Goal: Communication & Community: Answer question/provide support

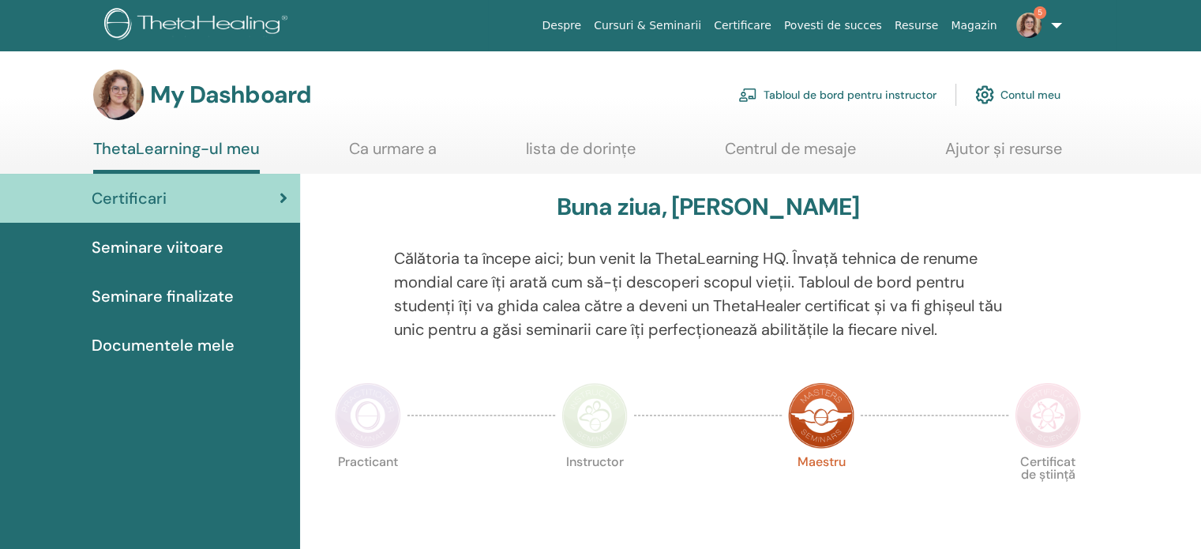
click at [900, 95] on link "Tabloul de bord pentru instructor" at bounding box center [837, 94] width 198 height 35
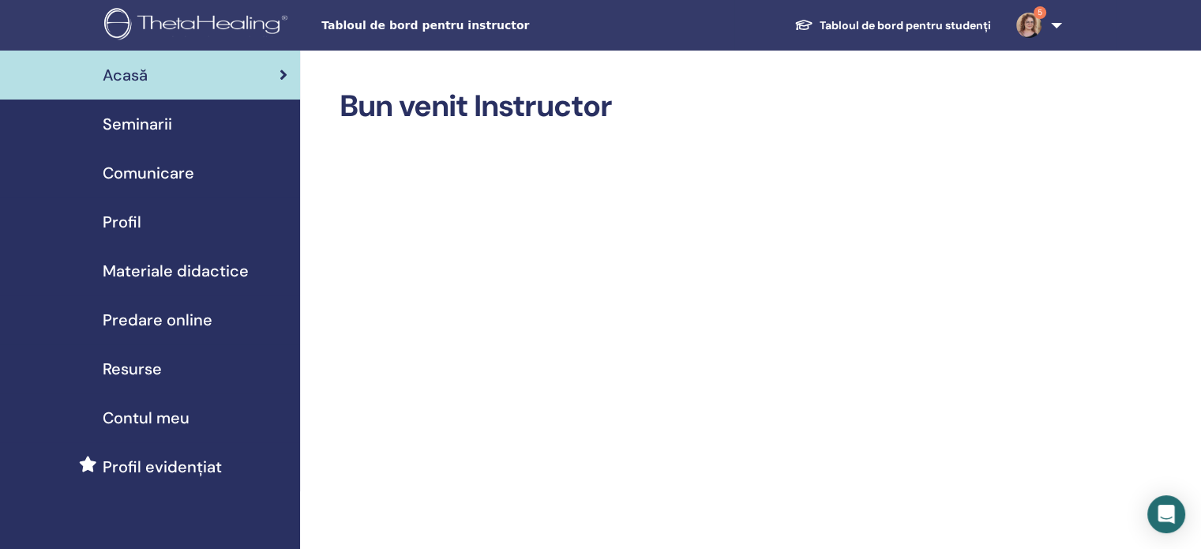
click at [158, 115] on span "Seminarii" at bounding box center [138, 124] width 70 height 24
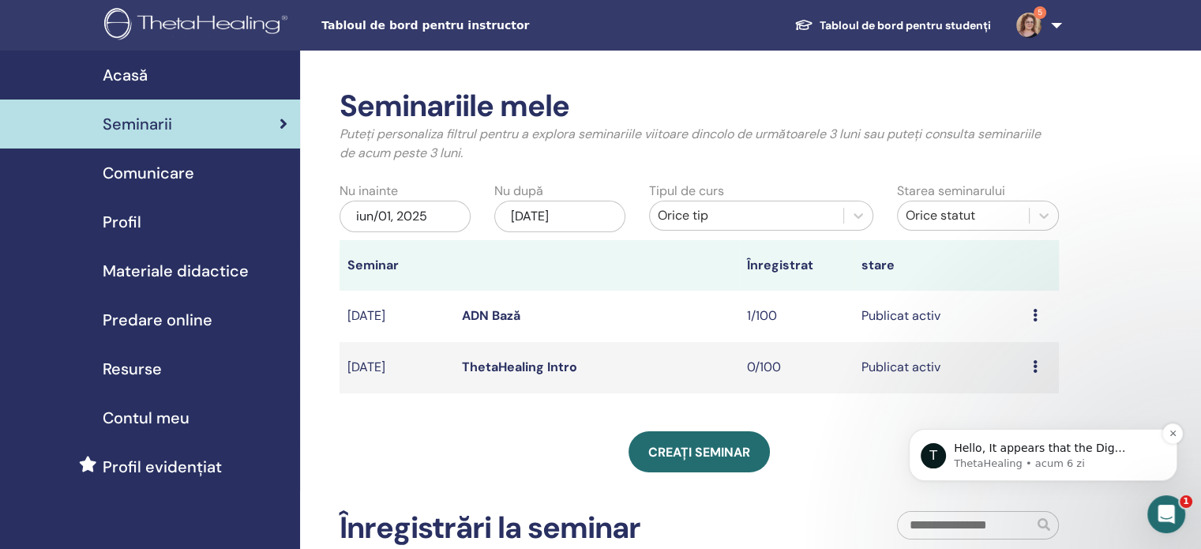
click at [1110, 449] on p "Hello, It appears that the Dig Deeper Instructor certificate now appears on you…" at bounding box center [1056, 449] width 204 height 16
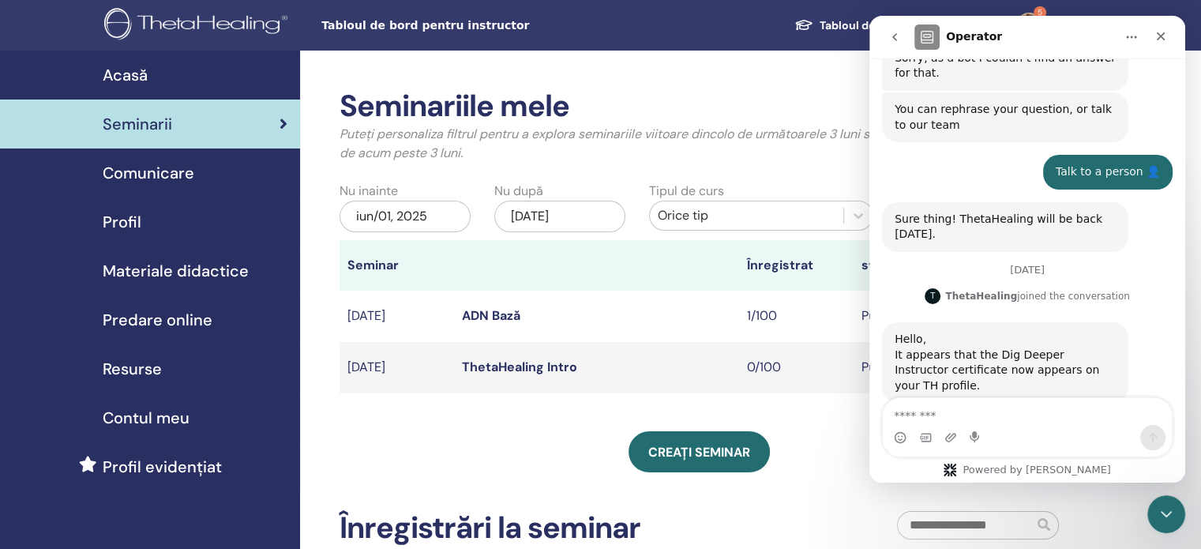
scroll to position [340, 0]
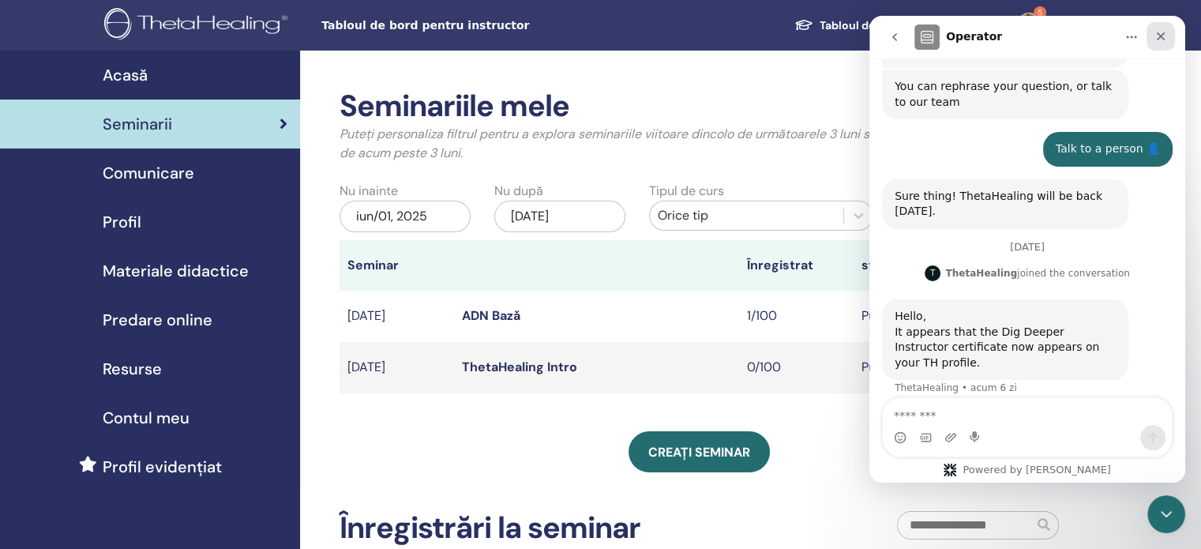
click at [1163, 36] on icon "Închidere" at bounding box center [1161, 36] width 13 height 13
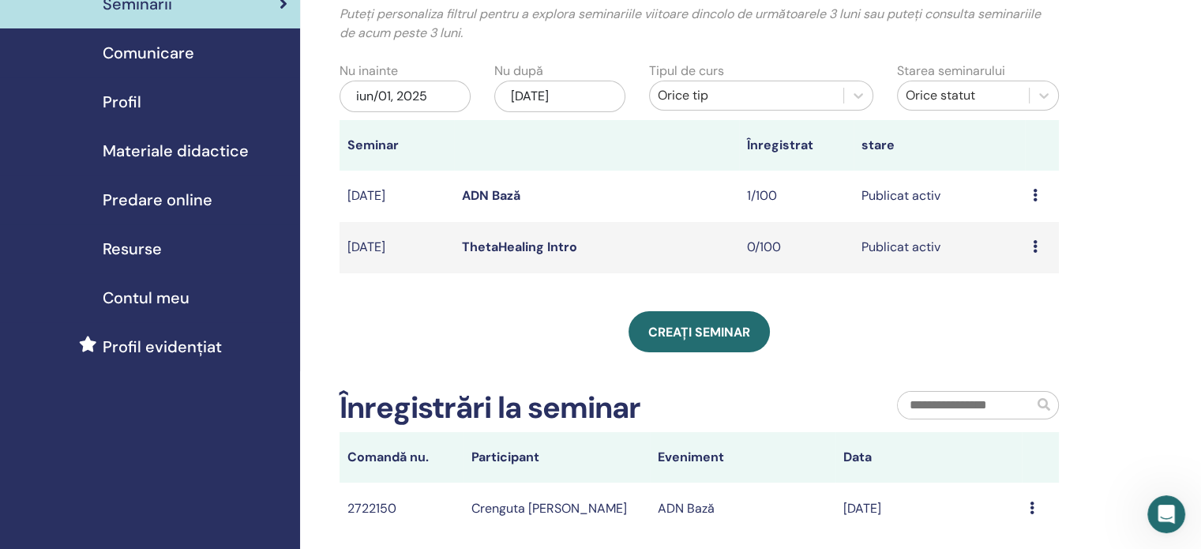
scroll to position [79, 0]
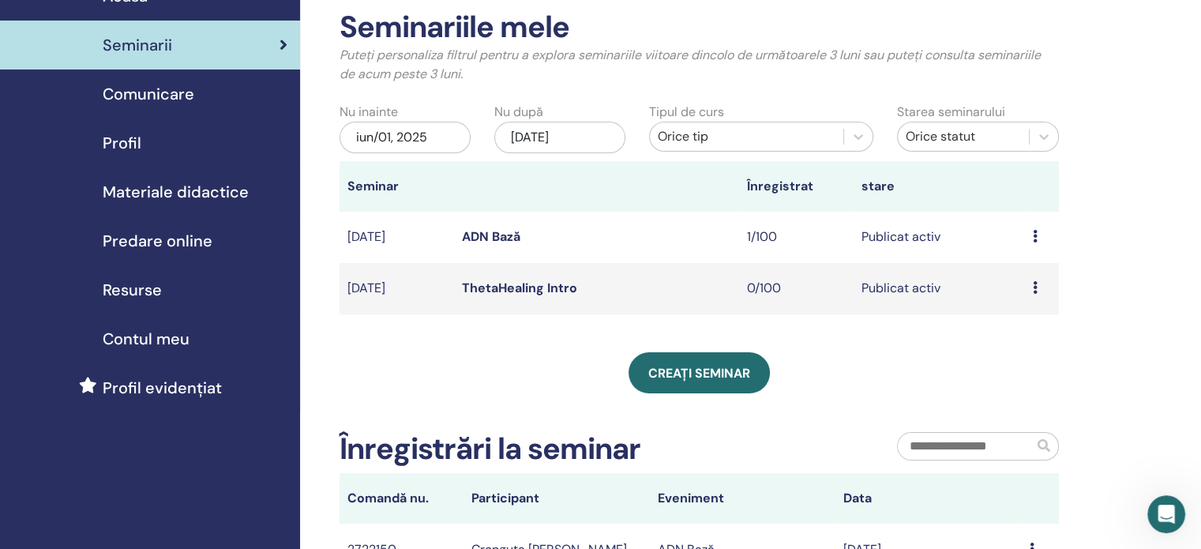
click at [485, 239] on link "ADN Bază" at bounding box center [491, 236] width 58 height 17
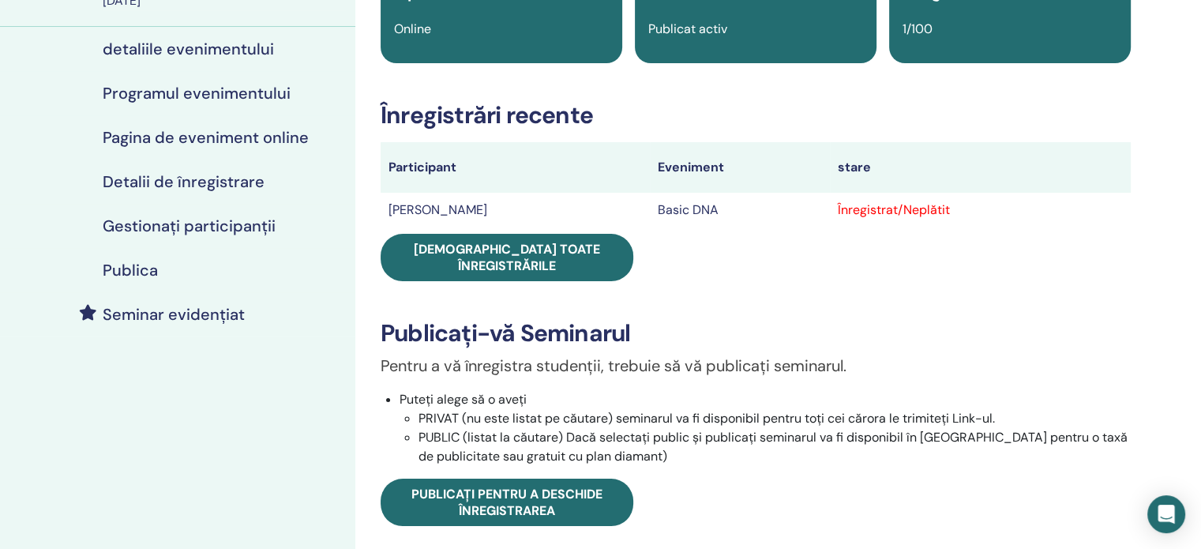
scroll to position [237, 0]
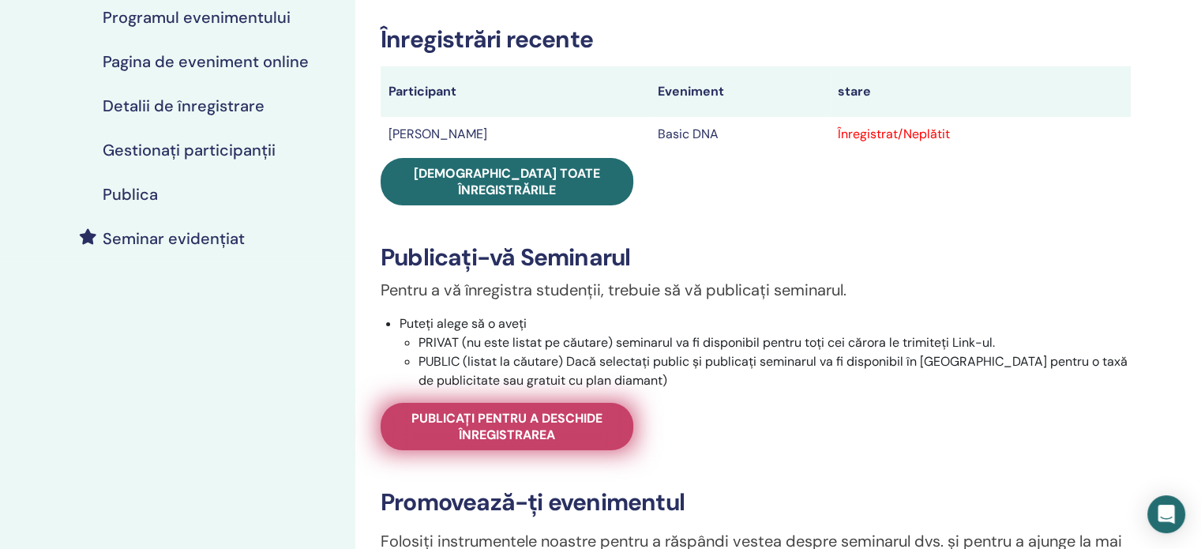
click at [609, 410] on span "Publicați pentru a deschide înregistrarea" at bounding box center [506, 426] width 213 height 33
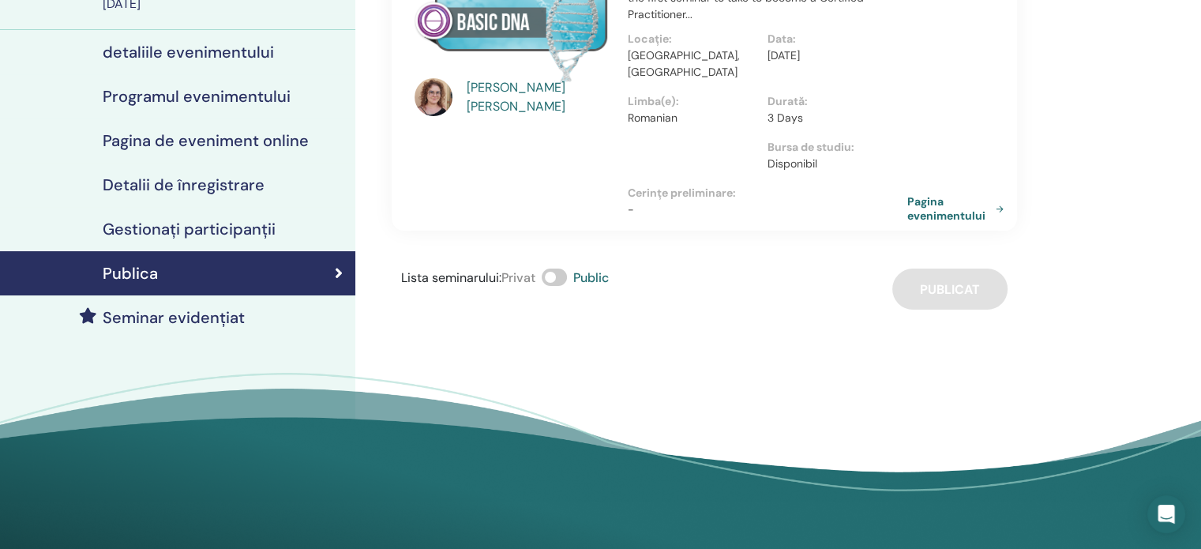
scroll to position [79, 0]
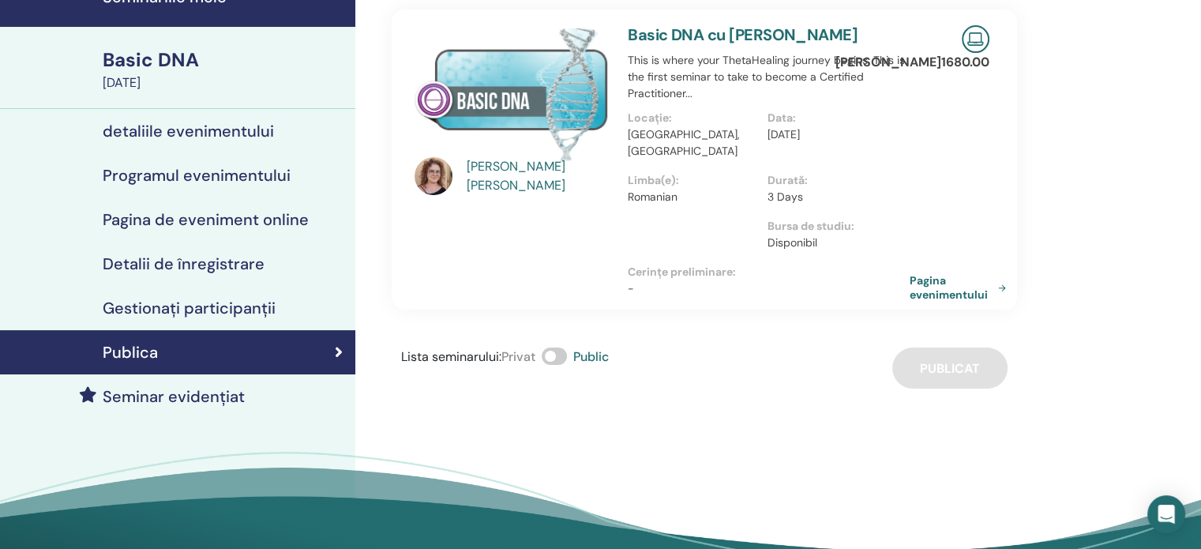
click at [946, 273] on link "Pagina evenimentului" at bounding box center [961, 287] width 103 height 28
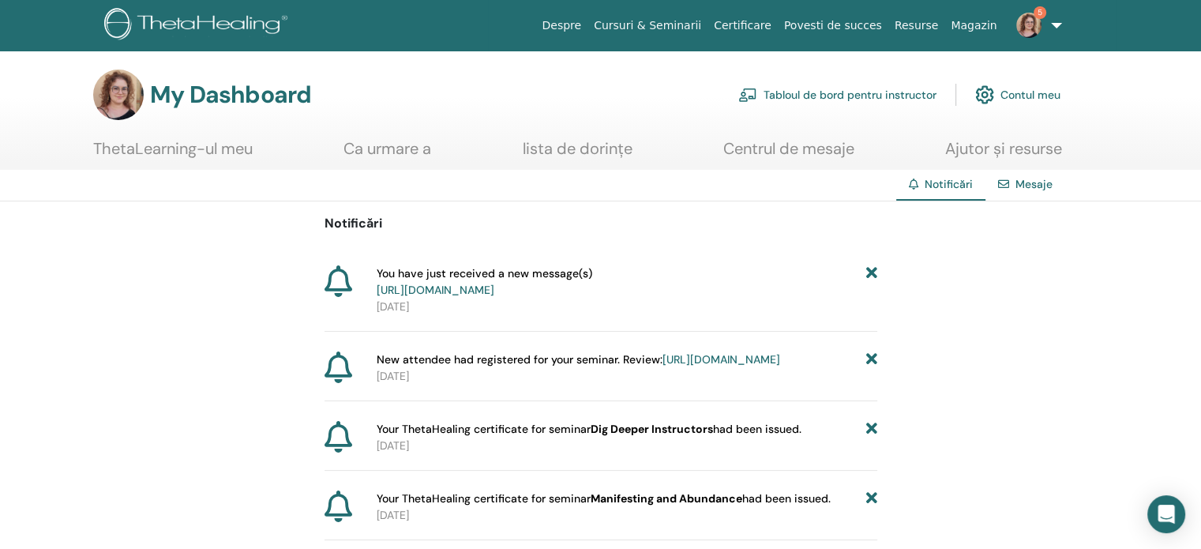
click at [1021, 97] on link "Contul meu" at bounding box center [1017, 94] width 85 height 35
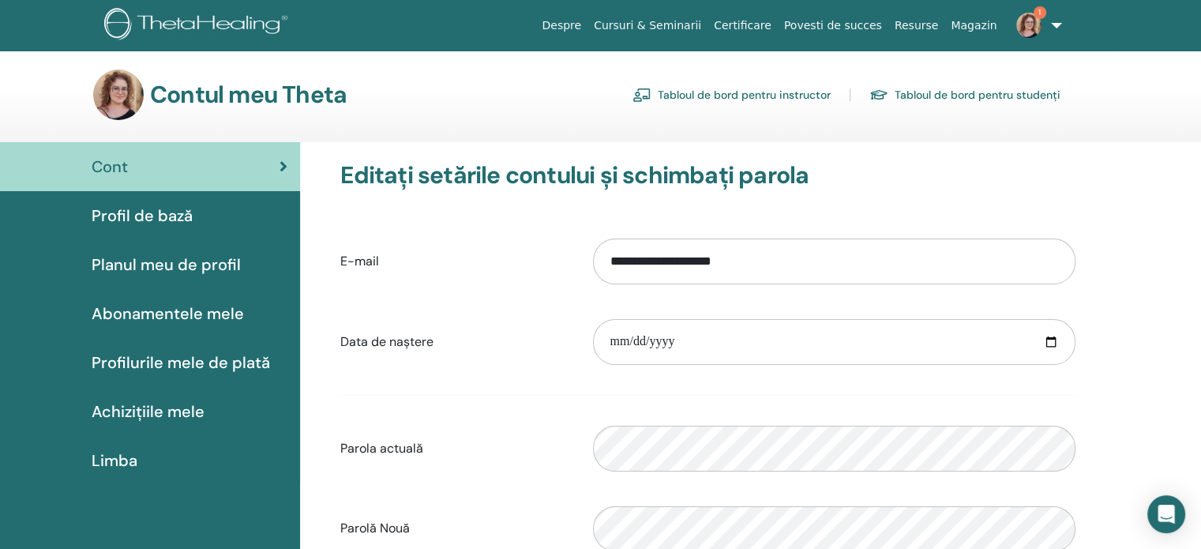
click at [148, 414] on span "Achizițiile mele" at bounding box center [148, 412] width 113 height 24
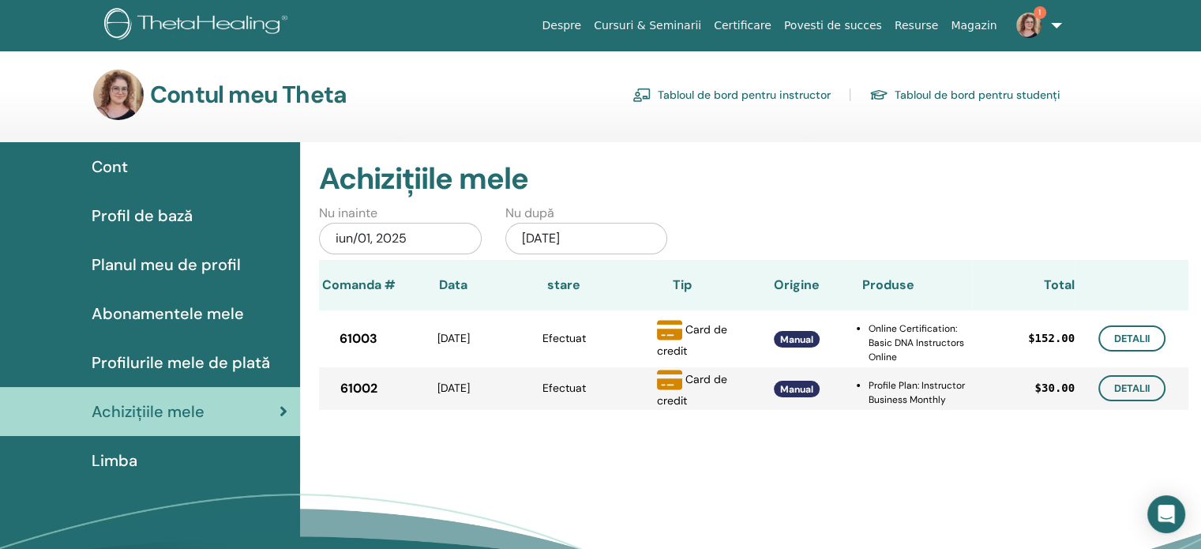
click at [167, 360] on span "Profilurile mele de plată" at bounding box center [181, 363] width 178 height 24
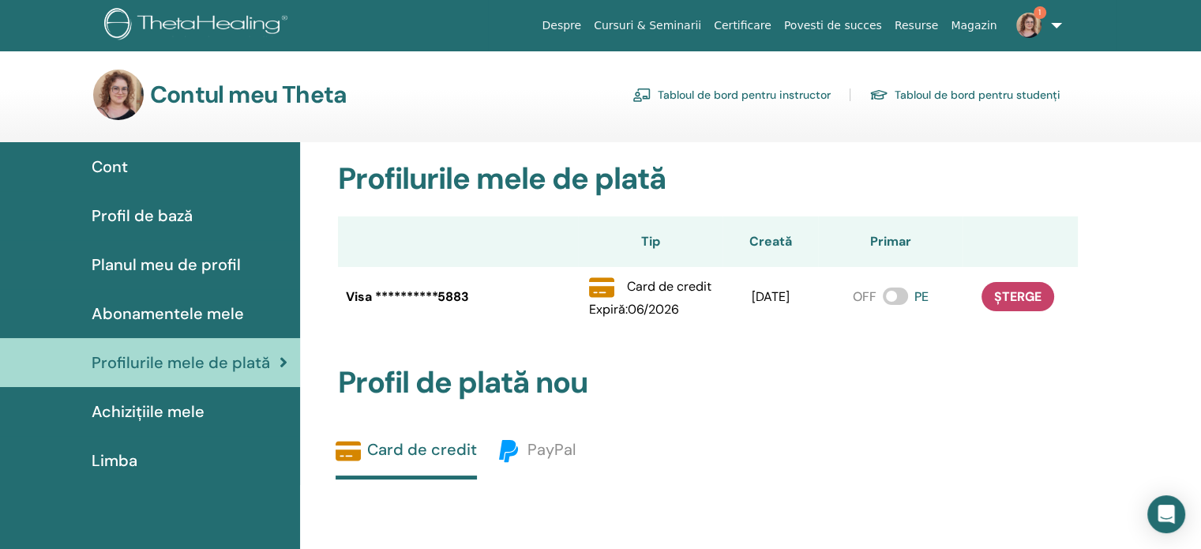
click at [152, 220] on span "Profil de bază" at bounding box center [142, 216] width 101 height 24
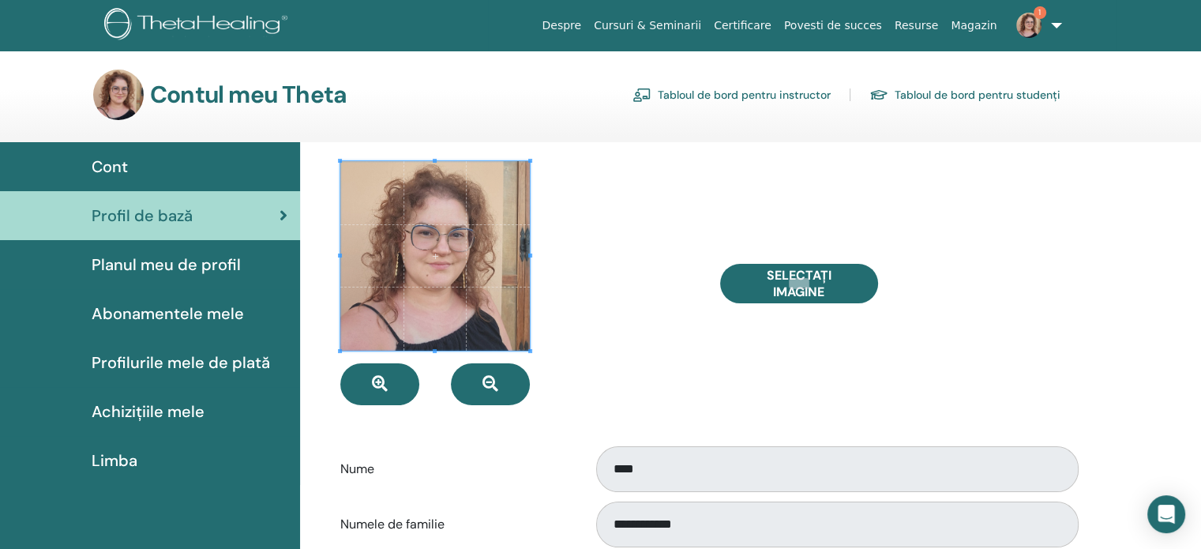
click at [1026, 89] on link "Tabloul de bord pentru studenți" at bounding box center [965, 94] width 191 height 25
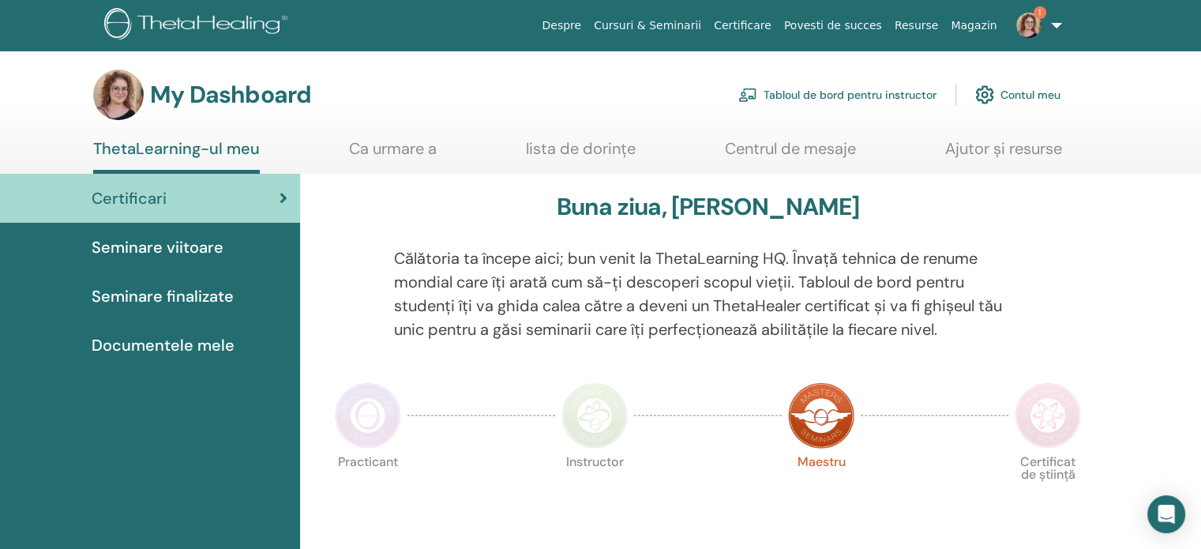
click at [149, 344] on span "Documentele mele" at bounding box center [163, 345] width 143 height 24
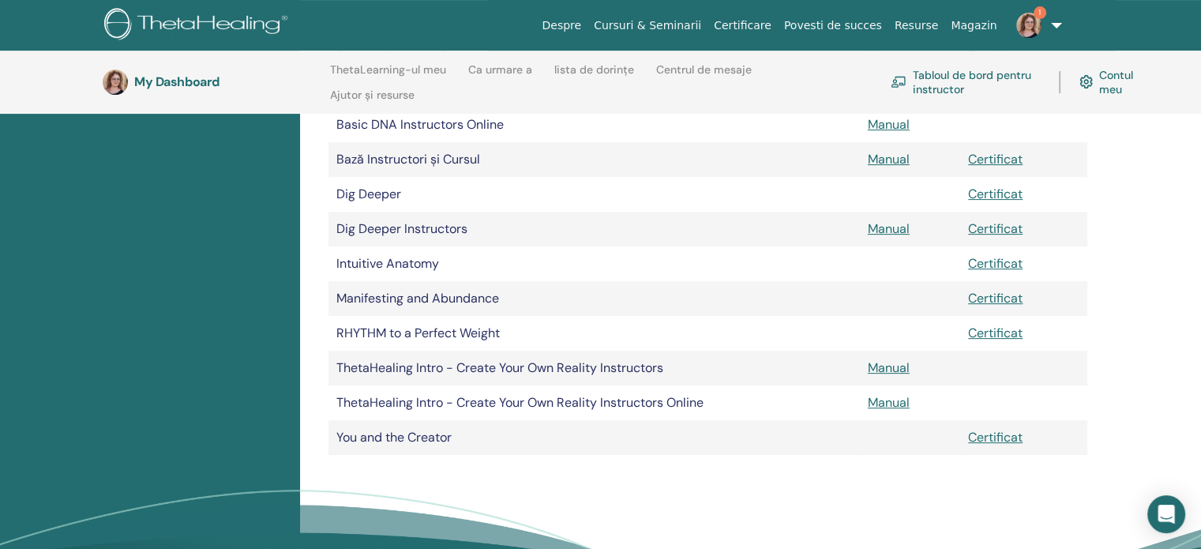
scroll to position [458, 0]
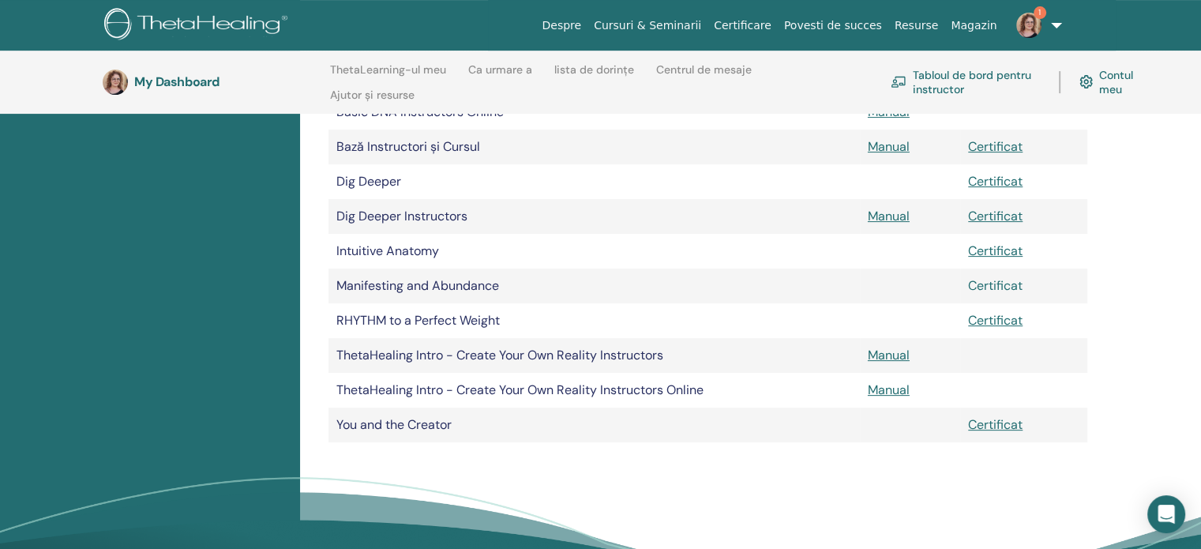
click at [992, 287] on link "Certificat" at bounding box center [995, 285] width 54 height 17
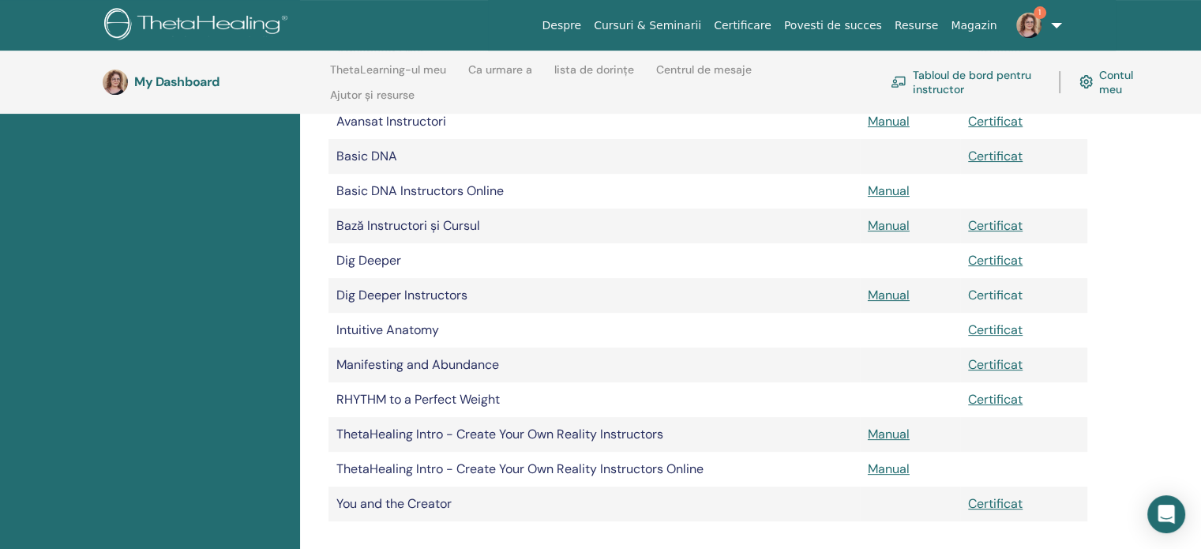
click at [994, 297] on link "Certificat" at bounding box center [995, 295] width 54 height 17
click at [1033, 27] on img at bounding box center [1028, 25] width 25 height 25
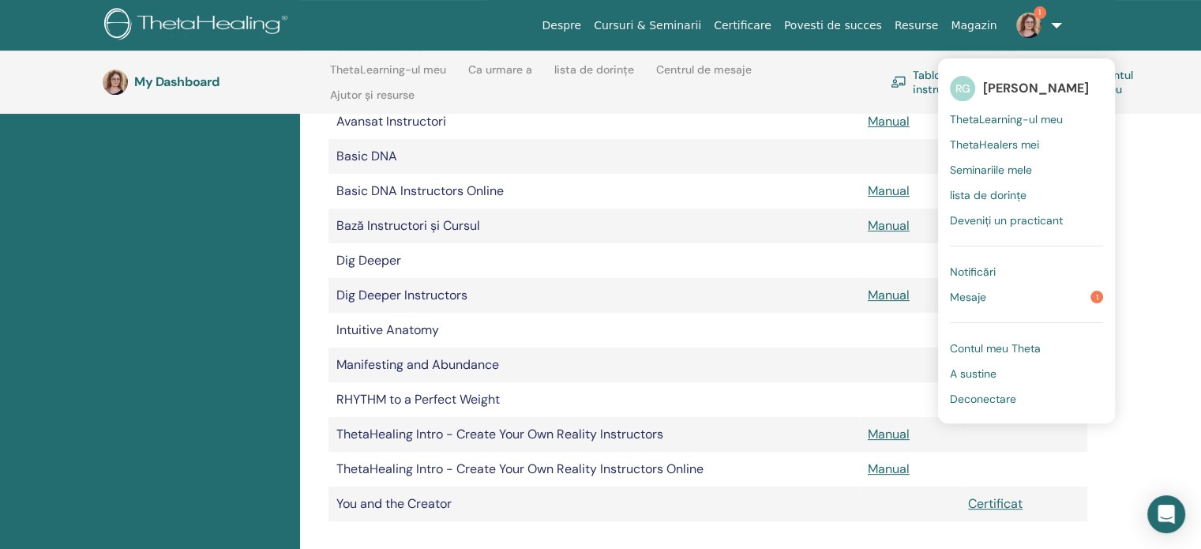
click at [1015, 299] on link "Mesaje 1" at bounding box center [1026, 296] width 153 height 25
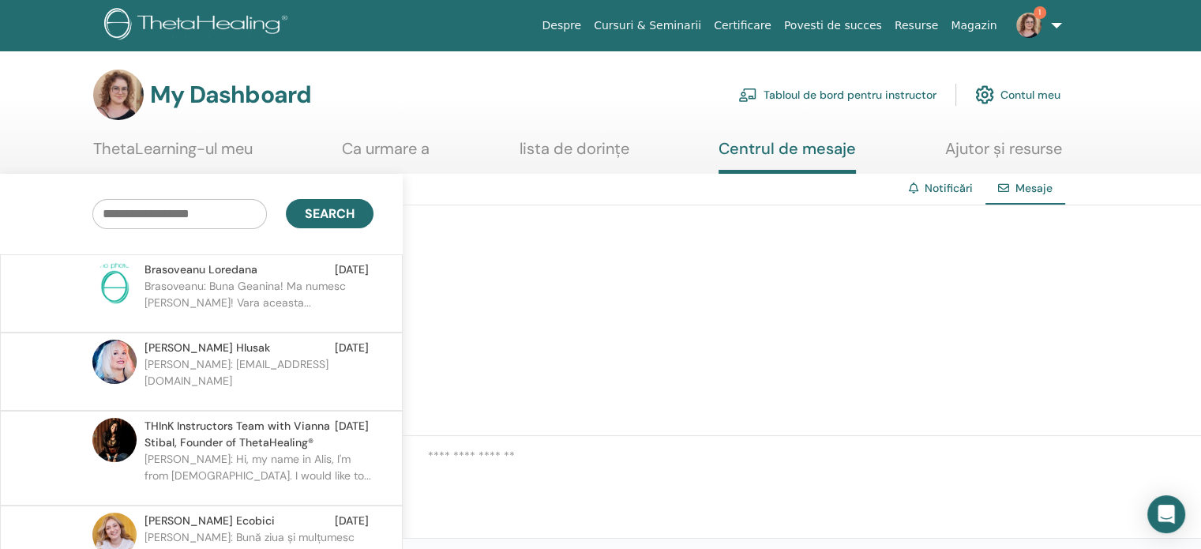
click at [270, 304] on p "Brasoveanu: Buna Geanina! Ma numesc [PERSON_NAME]! Vara aceasta..." at bounding box center [259, 301] width 229 height 47
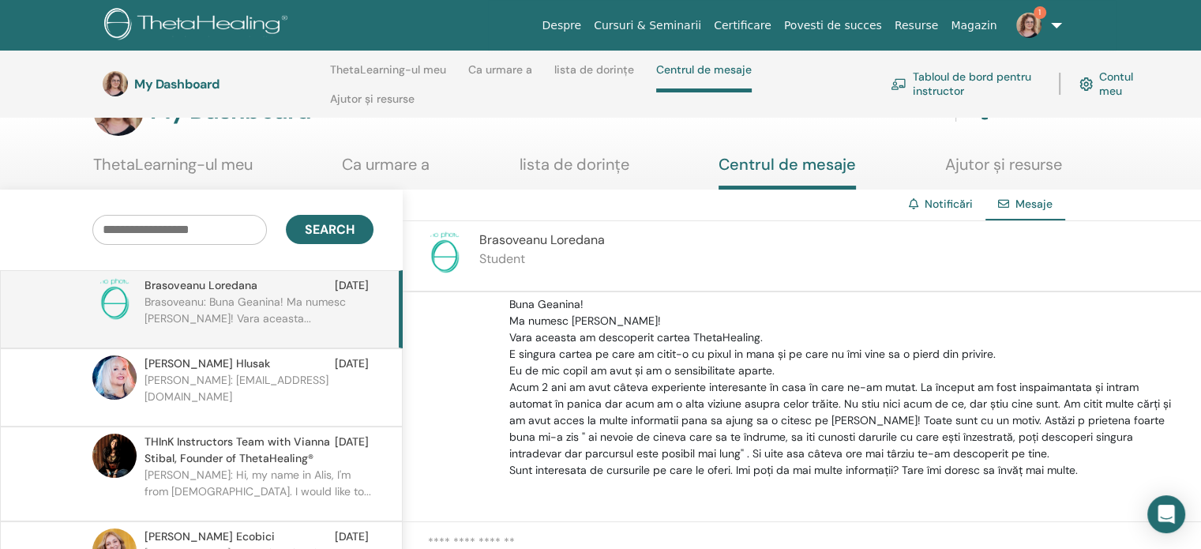
scroll to position [224, 0]
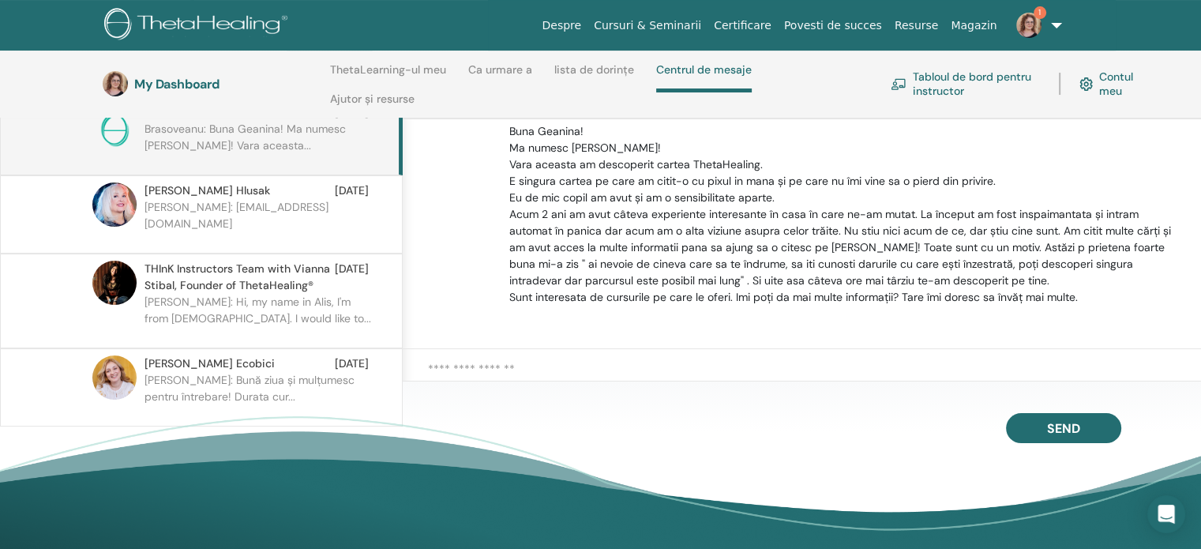
click at [678, 353] on div at bounding box center [802, 376] width 798 height 54
click at [537, 373] on textarea at bounding box center [814, 376] width 773 height 32
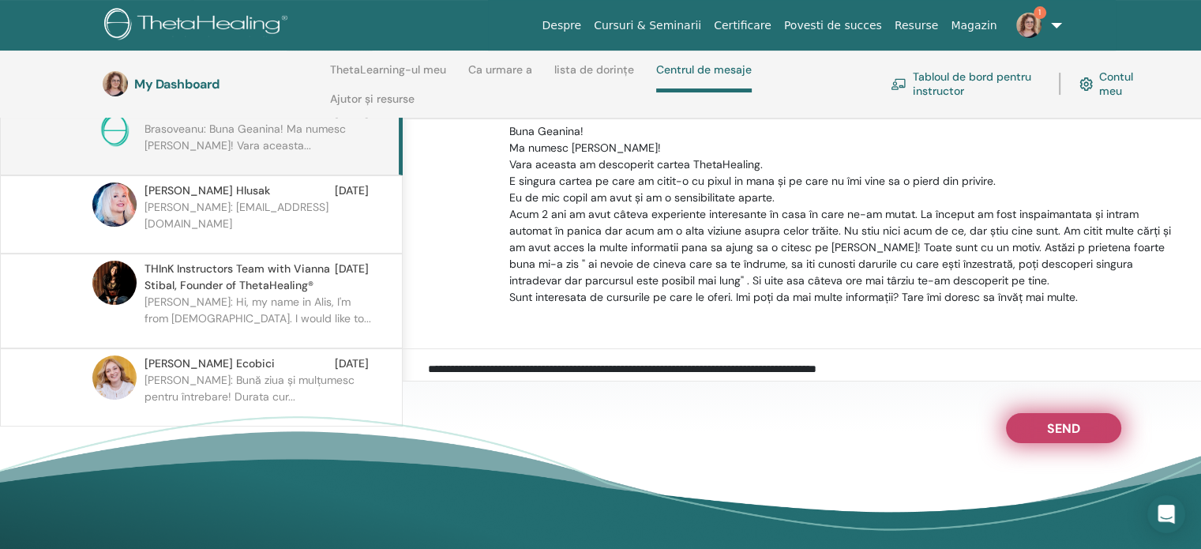
type textarea "**********"
click at [1016, 423] on button "Send" at bounding box center [1063, 428] width 115 height 30
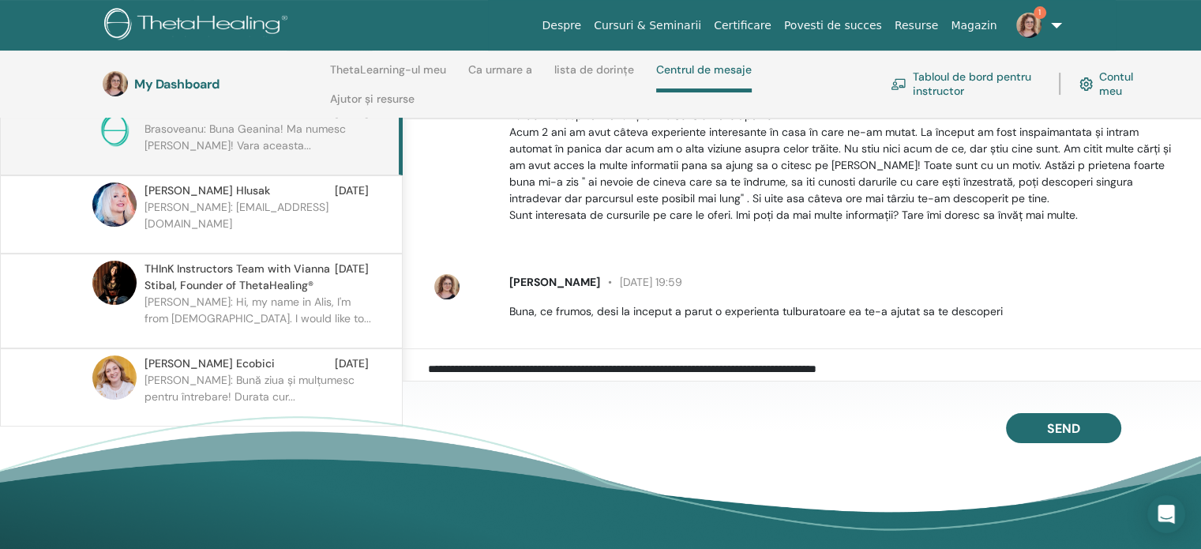
scroll to position [141, 0]
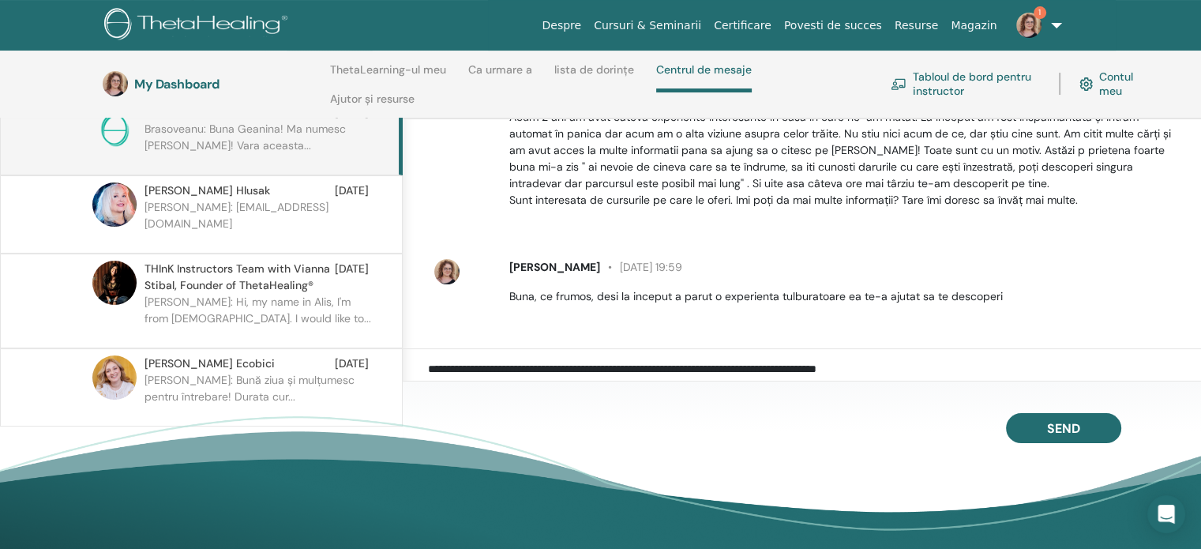
click at [798, 363] on textarea "**********" at bounding box center [814, 376] width 773 height 32
type textarea "*"
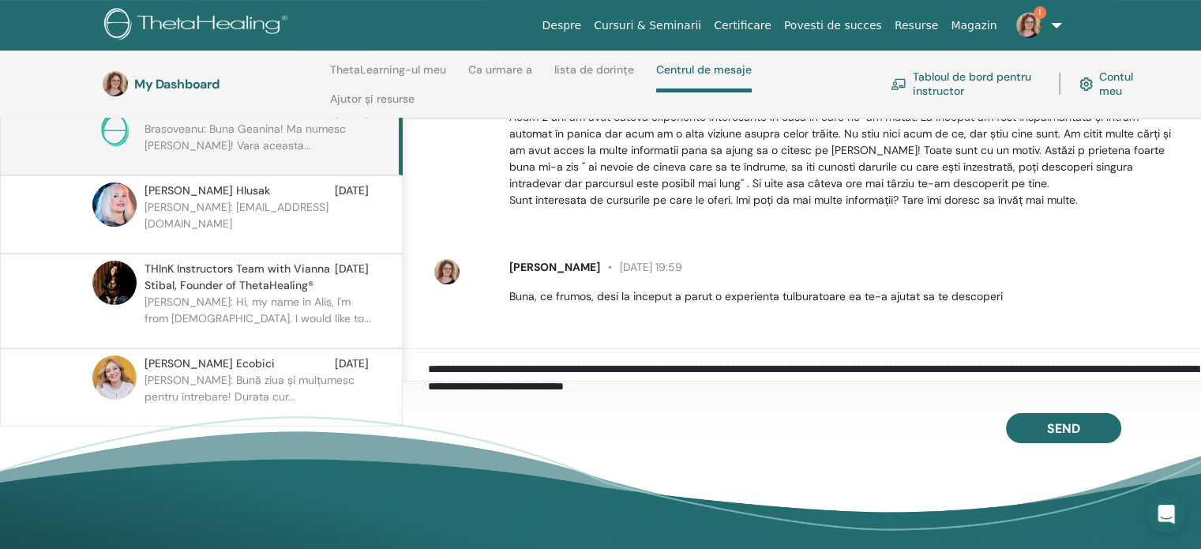
scroll to position [0, 0]
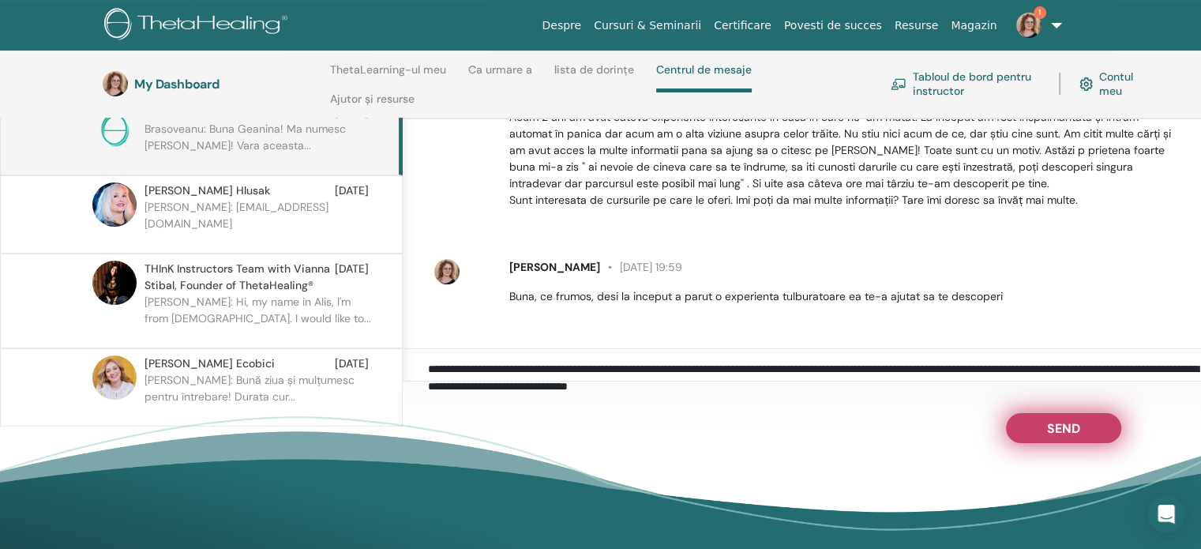
type textarea "**********"
click at [1040, 431] on button "Send" at bounding box center [1063, 428] width 115 height 30
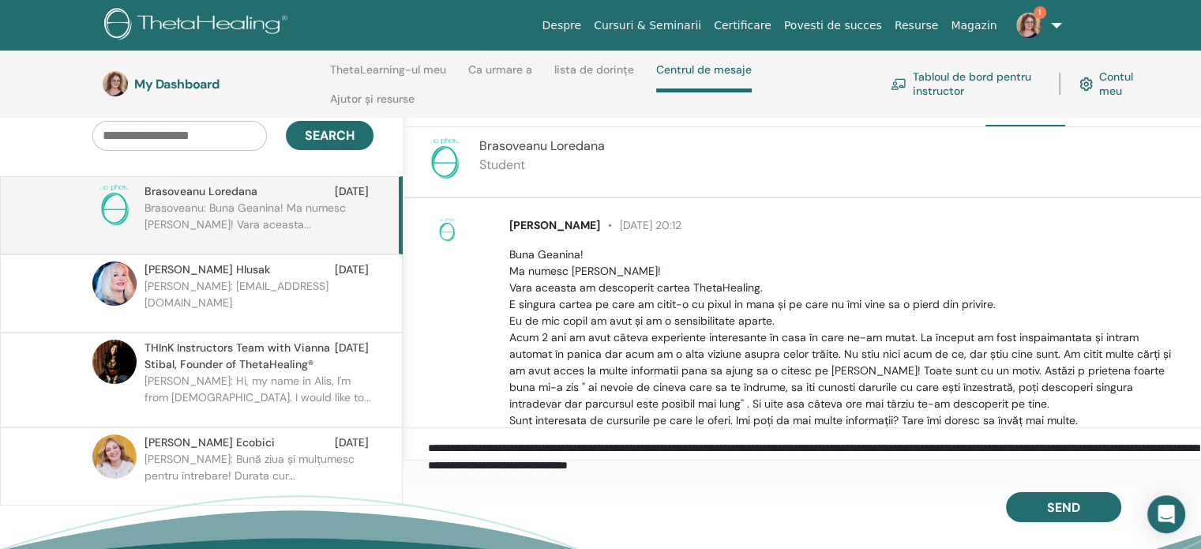
click at [663, 22] on link "Cursuri & Seminarii" at bounding box center [648, 25] width 120 height 29
